Goal: Complete application form: Complete application form

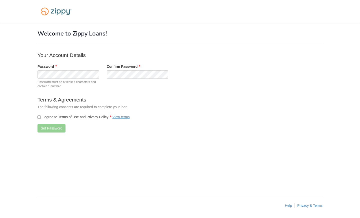
click at [41, 118] on label "I agree to Terms of Use and Privacy Policy View terms" at bounding box center [84, 117] width 92 height 5
click at [54, 130] on button "Set Password" at bounding box center [52, 128] width 28 height 9
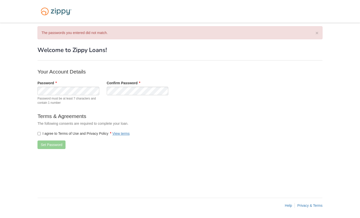
click at [37, 135] on div "I agree to Terms of Use and Privacy Policy View terms" at bounding box center [138, 134] width 208 height 10
click at [54, 142] on button "Set Password" at bounding box center [52, 145] width 28 height 9
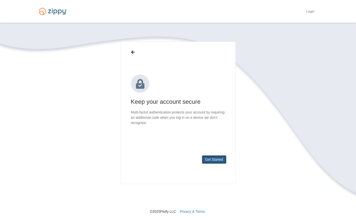
click at [212, 156] on button "Get Started" at bounding box center [214, 159] width 25 height 9
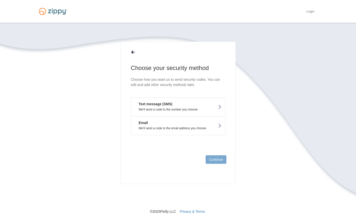
click at [212, 111] on button "Text message (SMS) We'll send a code to the number you choose" at bounding box center [178, 107] width 95 height 19
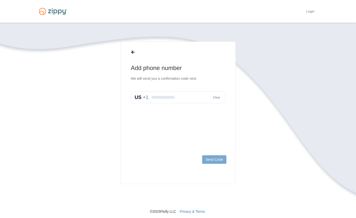
click at [187, 98] on input "text" at bounding box center [178, 97] width 95 height 12
type input "**********"
click at [208, 160] on button "Send Code" at bounding box center [214, 159] width 24 height 9
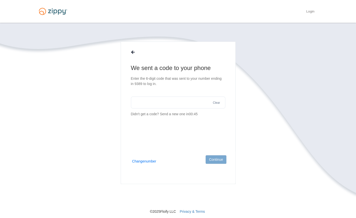
click at [148, 106] on input "text" at bounding box center [178, 103] width 95 height 12
type input "******"
click at [224, 162] on button "Continue" at bounding box center [216, 159] width 21 height 9
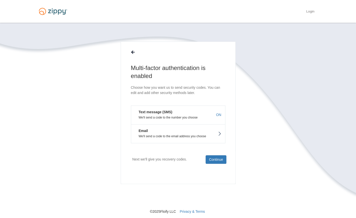
click at [185, 114] on button "Text message (SMS) We'll send a code to the number you choose ON" at bounding box center [178, 115] width 95 height 19
click at [216, 161] on button "Continue" at bounding box center [216, 159] width 21 height 9
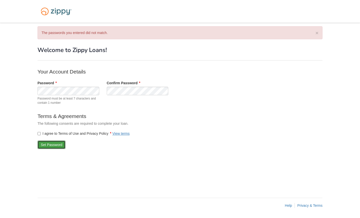
click at [47, 146] on button "Set Password" at bounding box center [52, 145] width 28 height 9
